Goal: Information Seeking & Learning: Learn about a topic

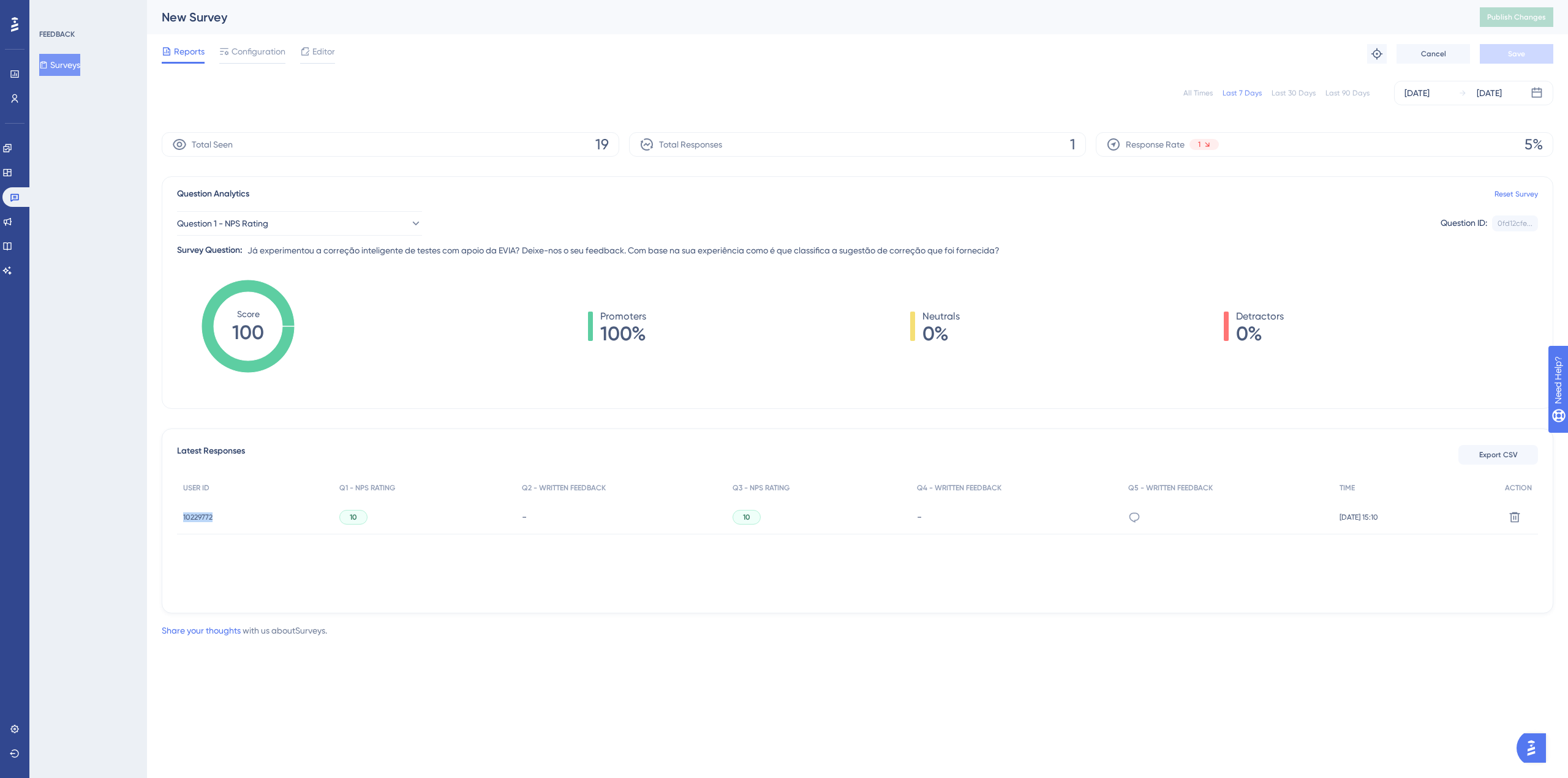
copy span "10229772"
drag, startPoint x: 215, startPoint y: 515, endPoint x: 184, endPoint y: 519, distance: 31.3
click at [184, 519] on div "10229772 10229772" at bounding box center [255, 517] width 156 height 34
click at [340, 221] on button "Question 1 - NPS Rating" at bounding box center [300, 223] width 245 height 24
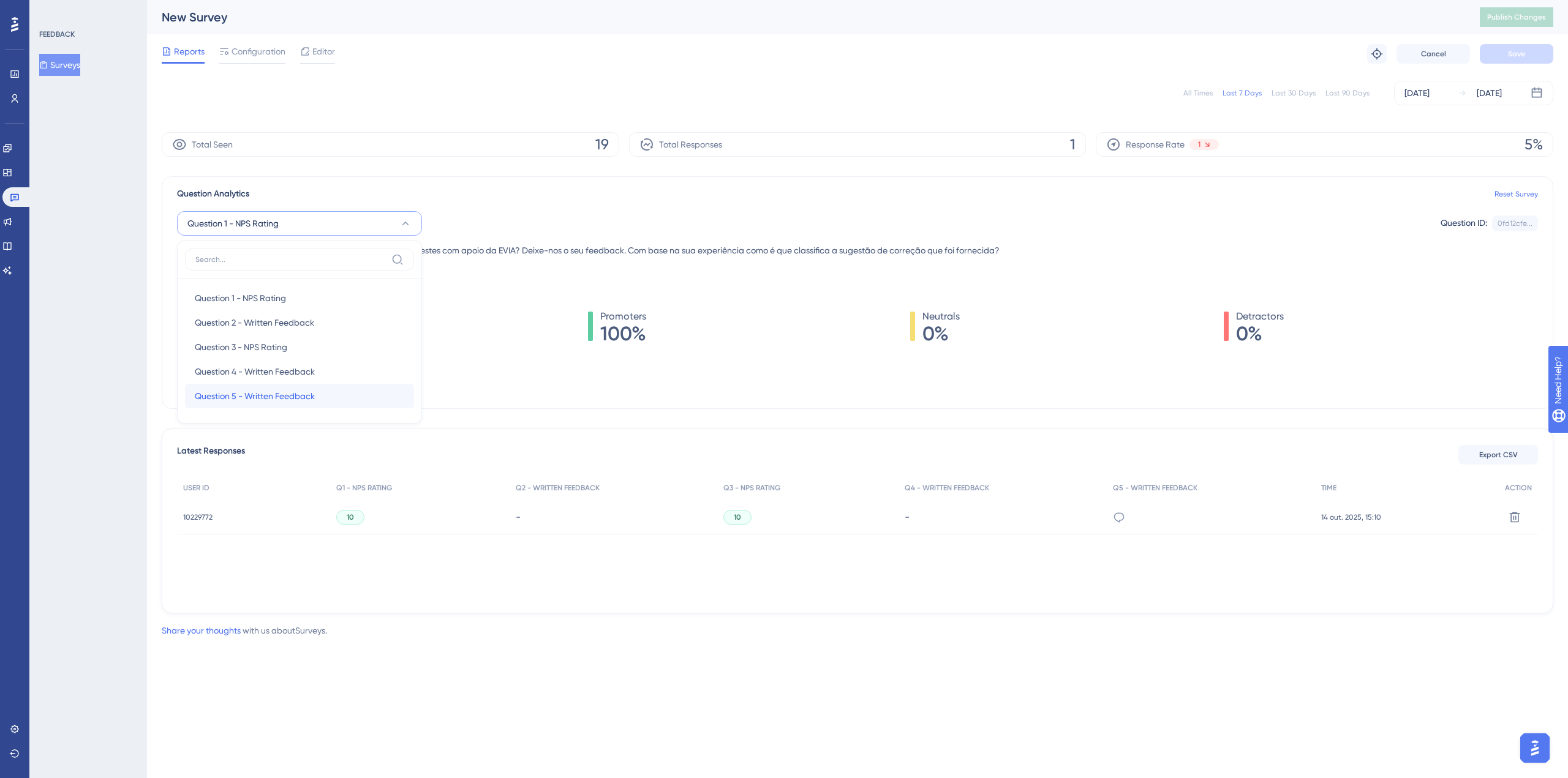
click at [293, 399] on span "Question 5 - Written Feedback" at bounding box center [254, 396] width 120 height 14
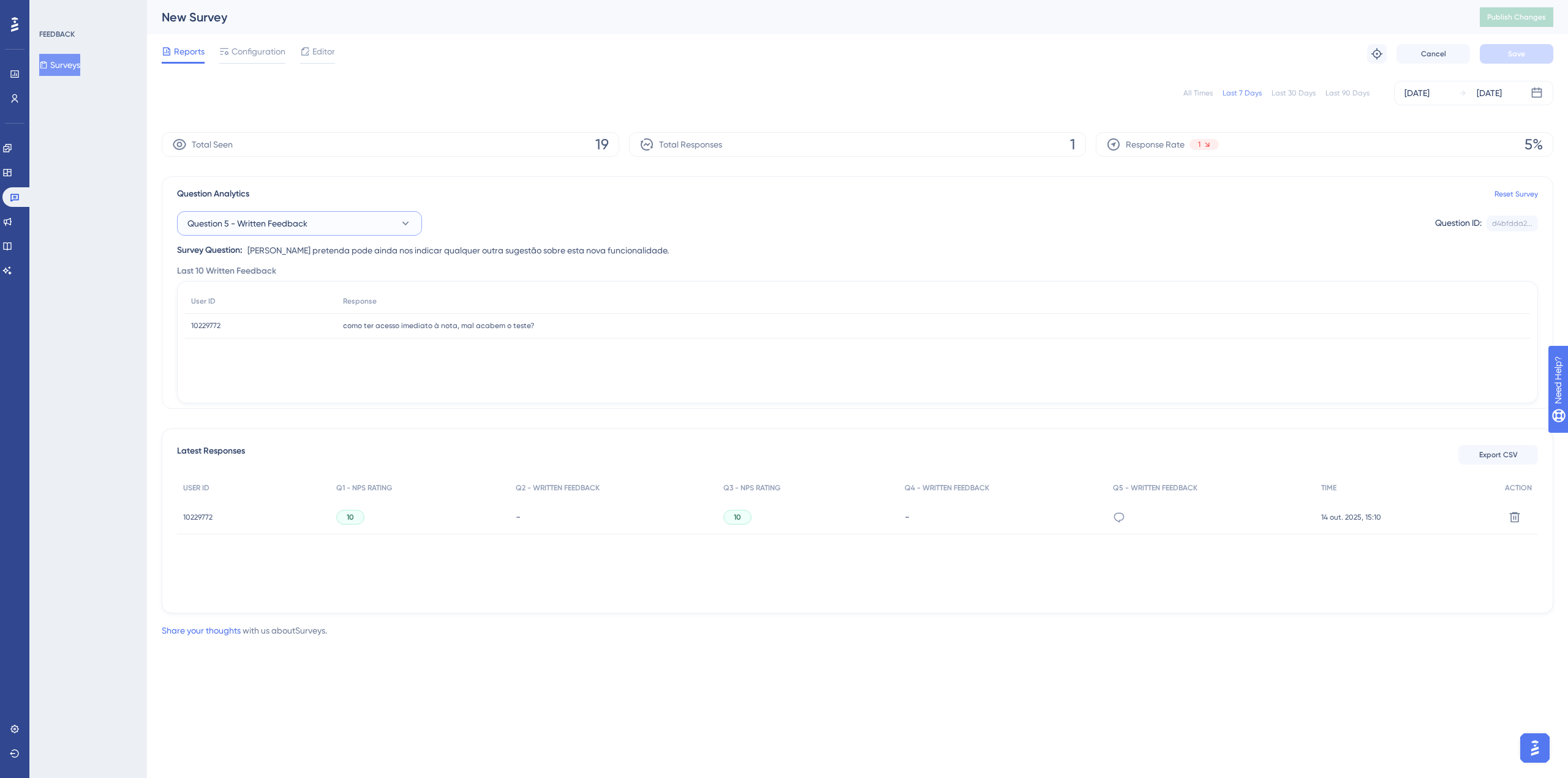
click at [338, 222] on button "Question 5 - Written Feedback" at bounding box center [300, 223] width 245 height 24
click at [290, 367] on span "Question 4 - Written Feedback" at bounding box center [254, 372] width 120 height 14
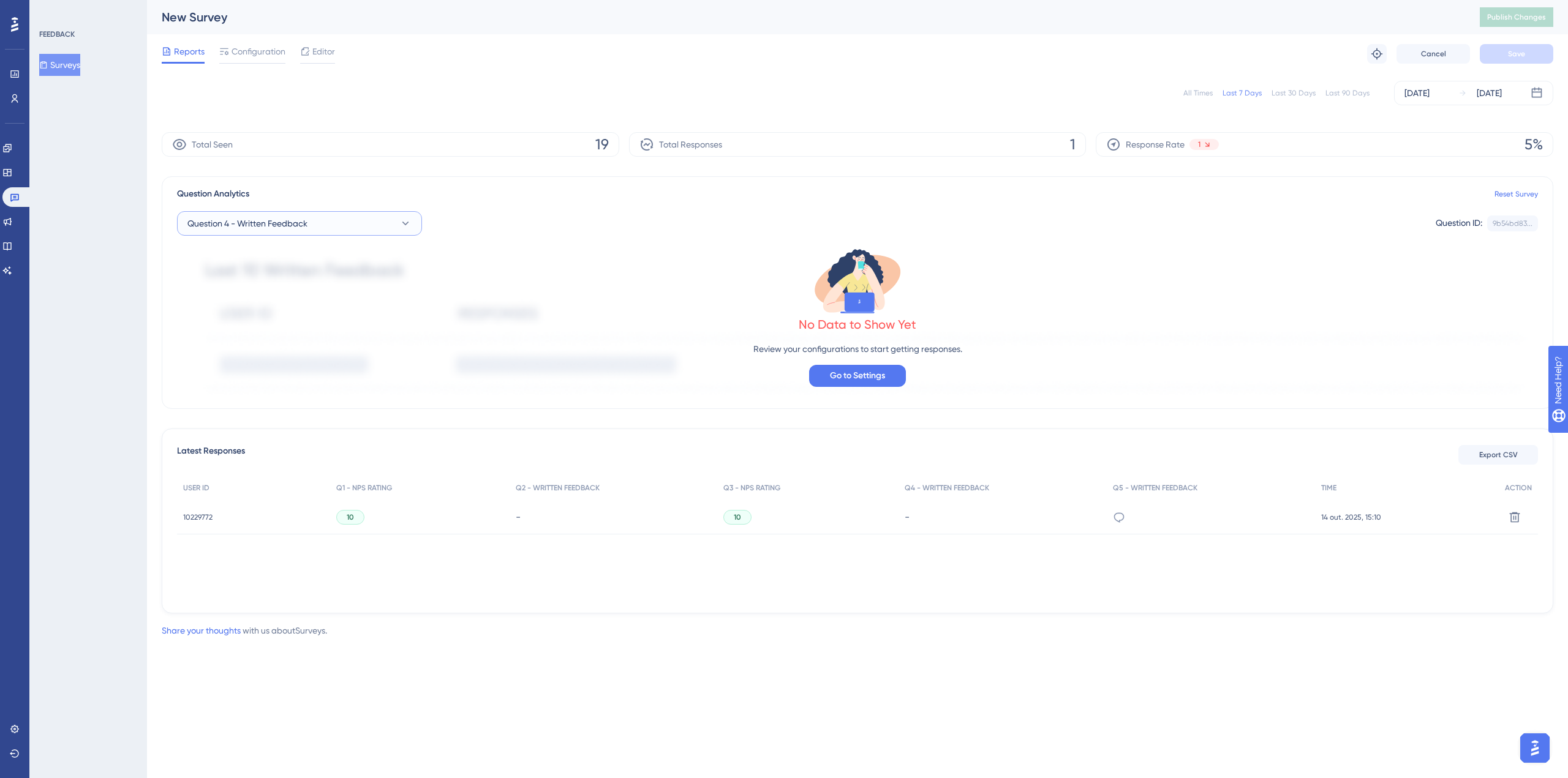
click at [308, 215] on button "Question 4 - Written Feedback" at bounding box center [300, 223] width 245 height 24
click at [279, 348] on span "Question 3 - NPS Rating" at bounding box center [241, 347] width 92 height 14
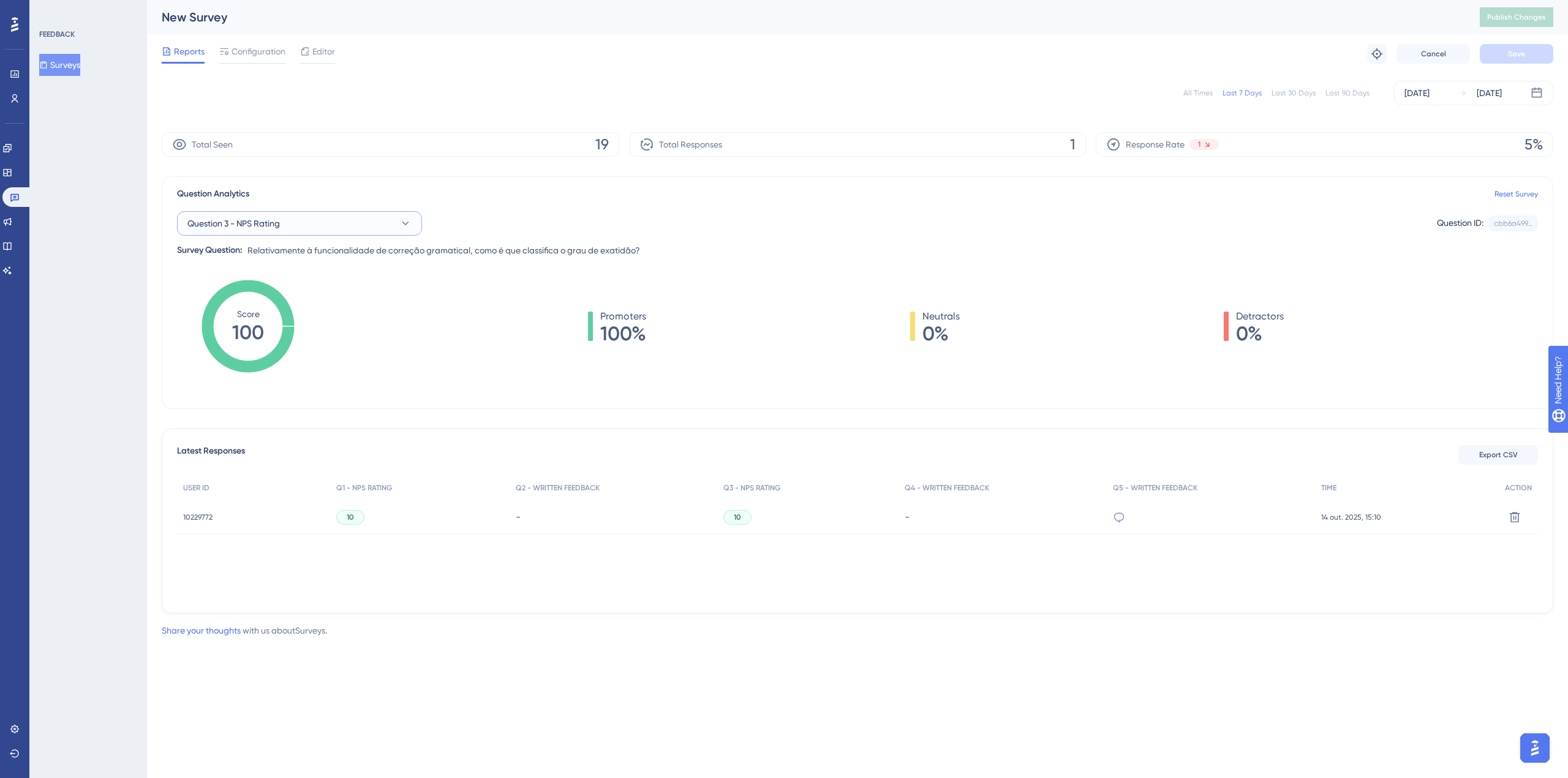
click at [305, 218] on button "Question 3 - NPS Rating" at bounding box center [300, 223] width 245 height 24
click at [268, 320] on span "Question 2 - Written Feedback" at bounding box center [254, 322] width 119 height 14
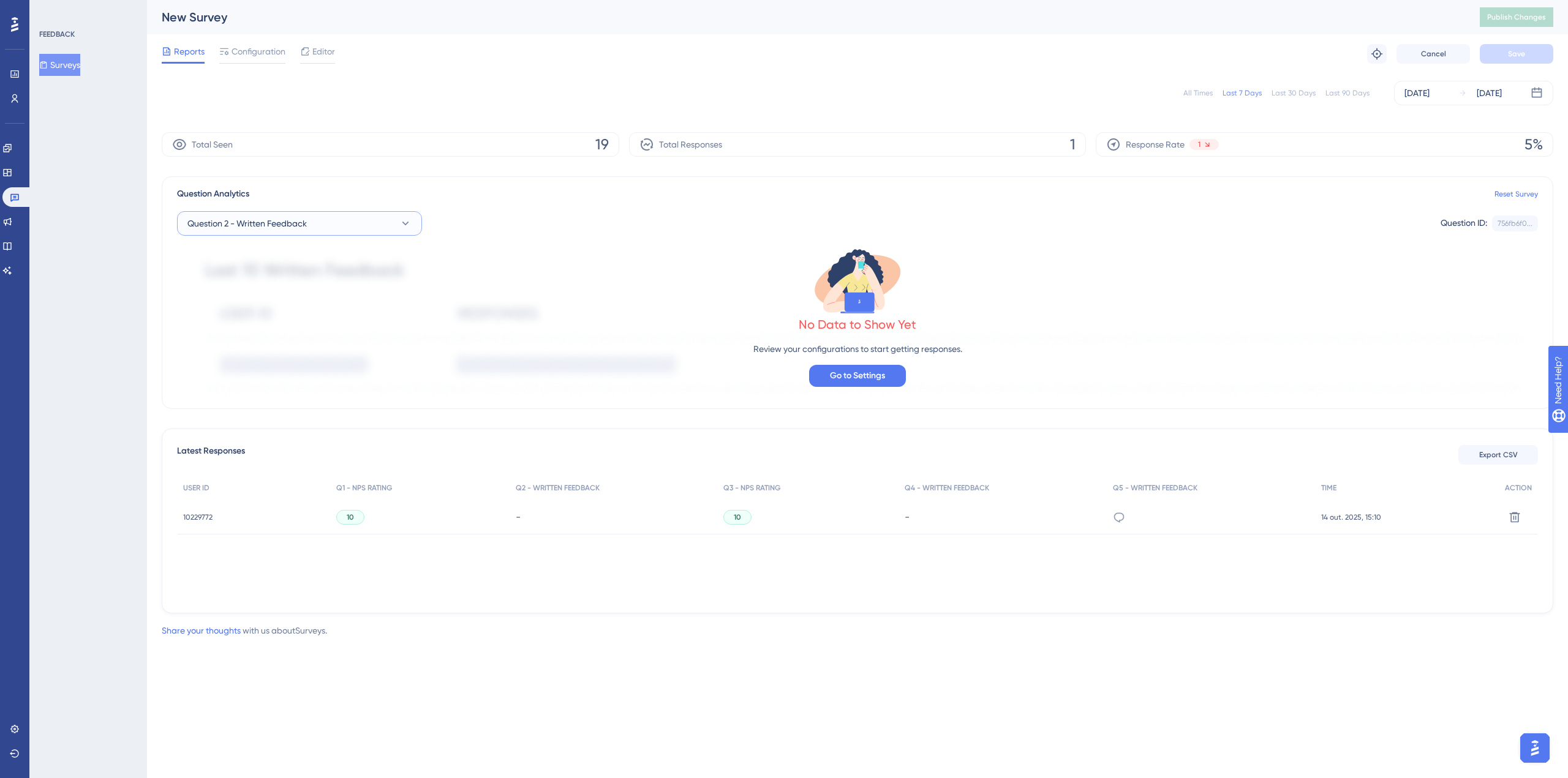
click at [289, 222] on span "Question 2 - Written Feedback" at bounding box center [247, 224] width 119 height 14
click at [273, 292] on span "Question 1 - NPS Rating" at bounding box center [240, 298] width 91 height 14
